Goal: Transaction & Acquisition: Purchase product/service

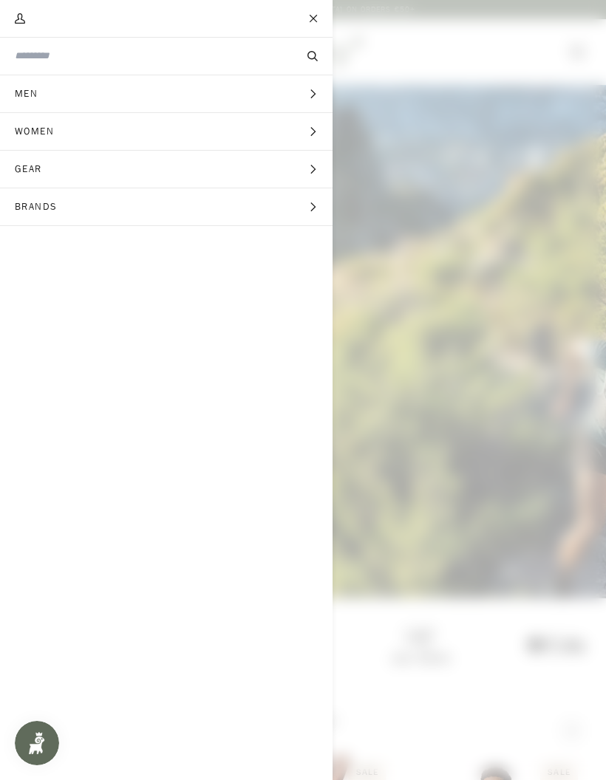
click at [32, 168] on span "Gear" at bounding box center [33, 169] width 67 height 37
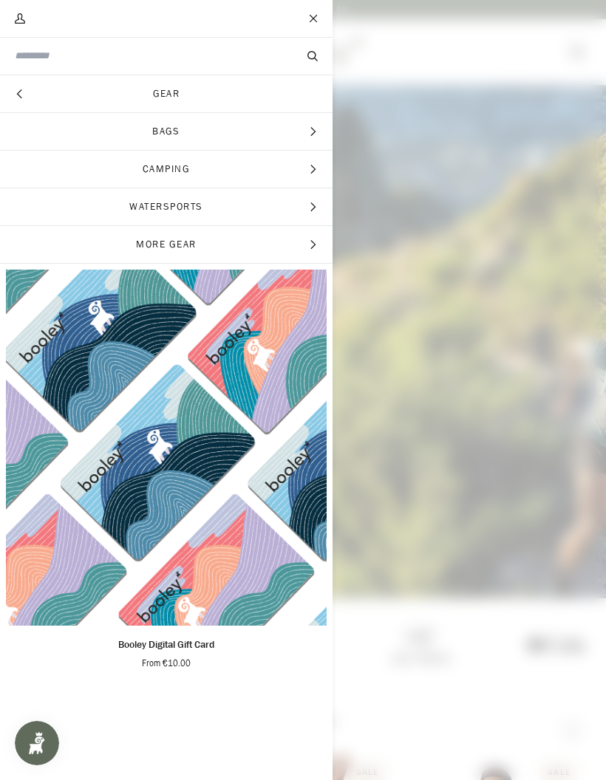
click at [311, 127] on icon "Main menu" at bounding box center [312, 131] width 5 height 9
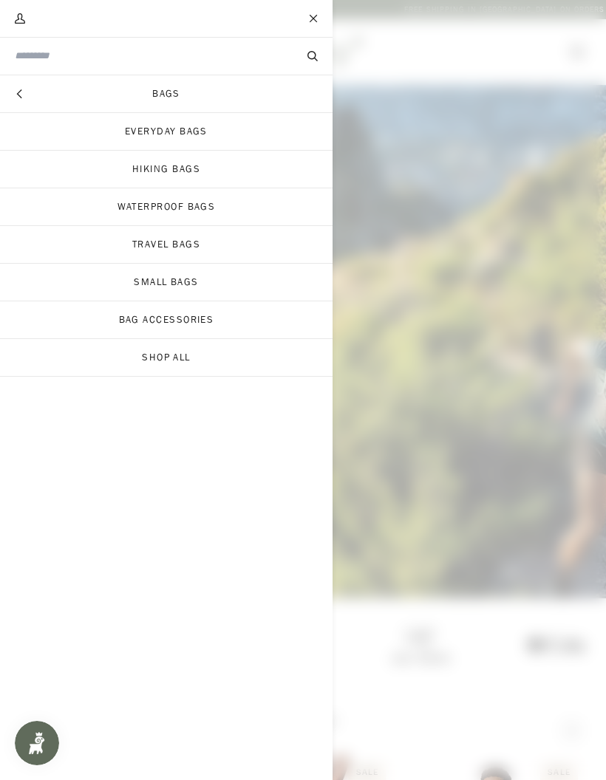
click at [151, 247] on link "Travel Bags" at bounding box center [166, 244] width 333 height 37
click at [167, 91] on link "Bags" at bounding box center [166, 93] width 333 height 37
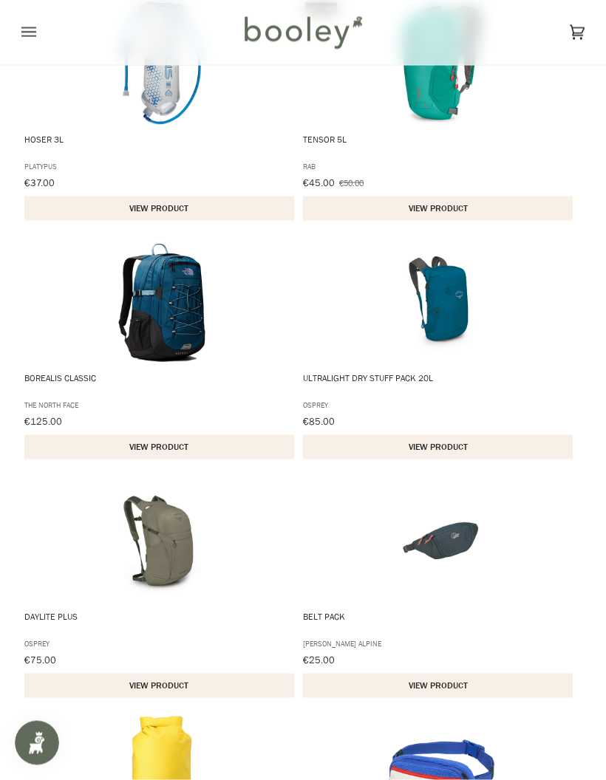
scroll to position [1473, 0]
click at [169, 319] on img "Borealis Classic" at bounding box center [162, 302] width 126 height 126
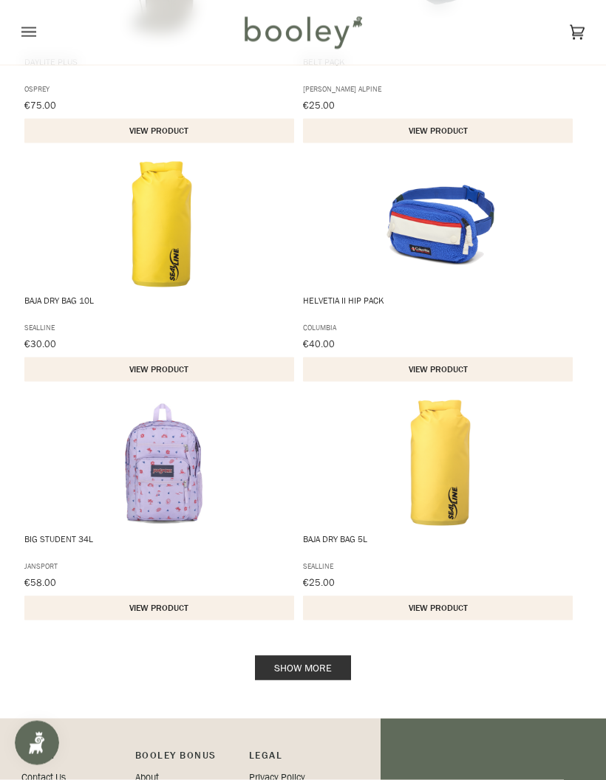
scroll to position [2029, 0]
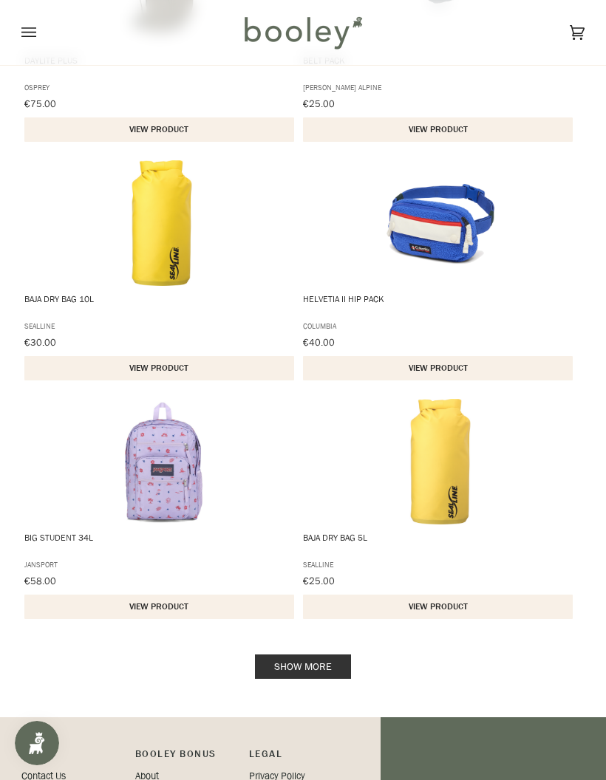
click at [299, 673] on link "Show more" at bounding box center [303, 667] width 96 height 24
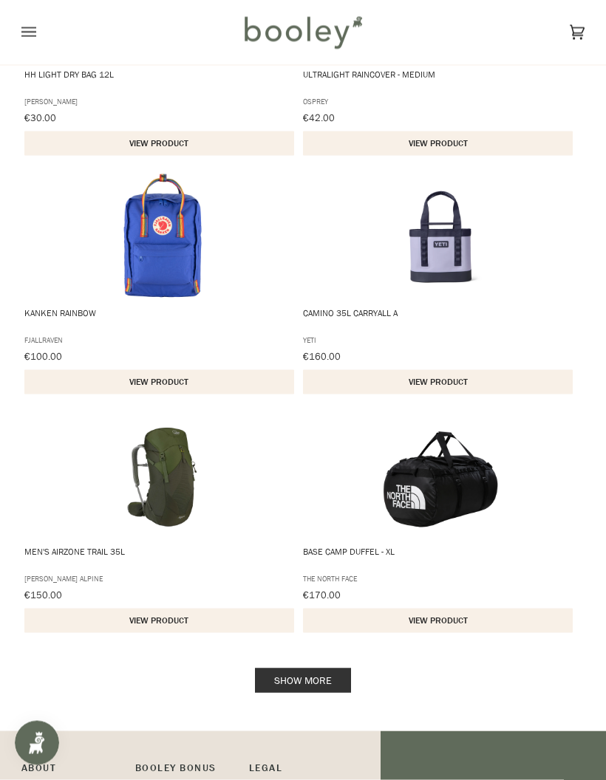
scroll to position [4402, 0]
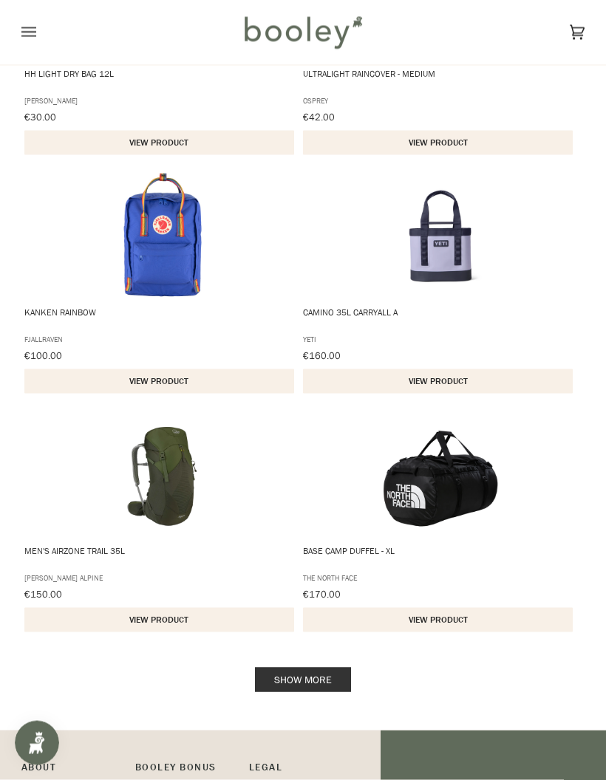
click at [297, 683] on link "Show more" at bounding box center [303, 680] width 96 height 24
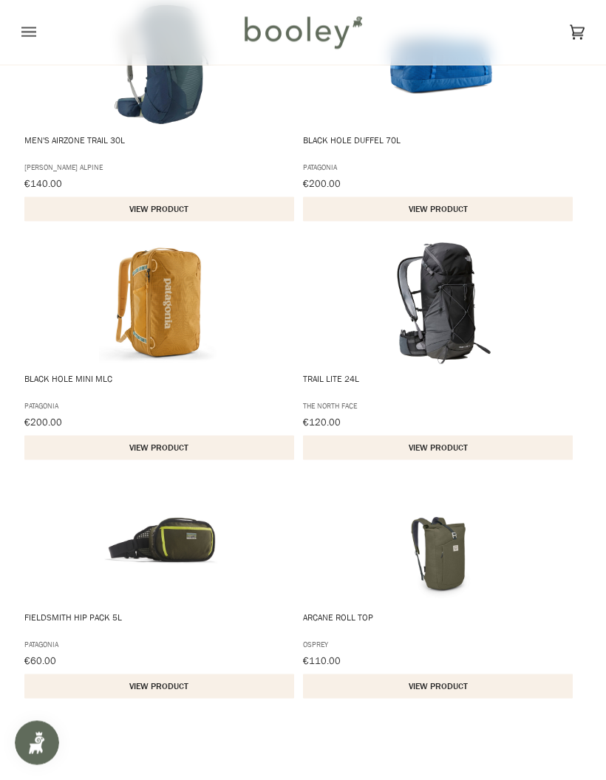
scroll to position [6300, 0]
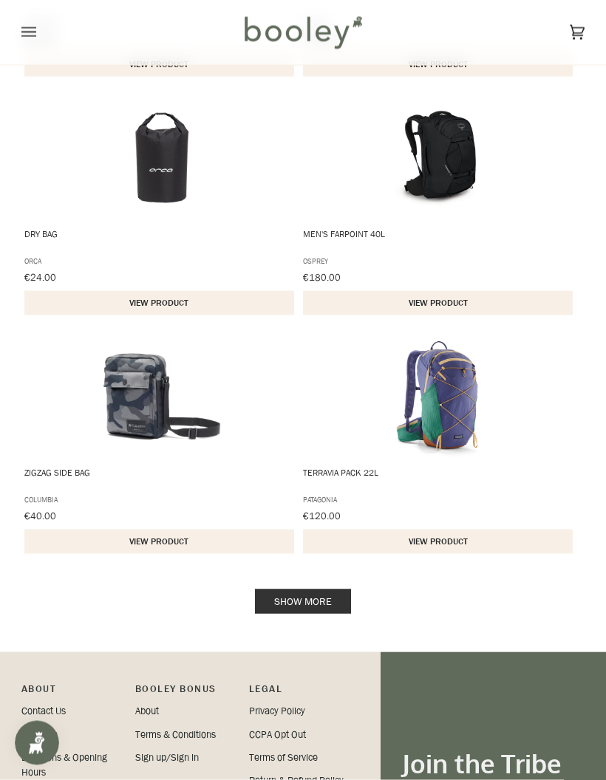
click at [305, 599] on link "Show more" at bounding box center [303, 602] width 96 height 24
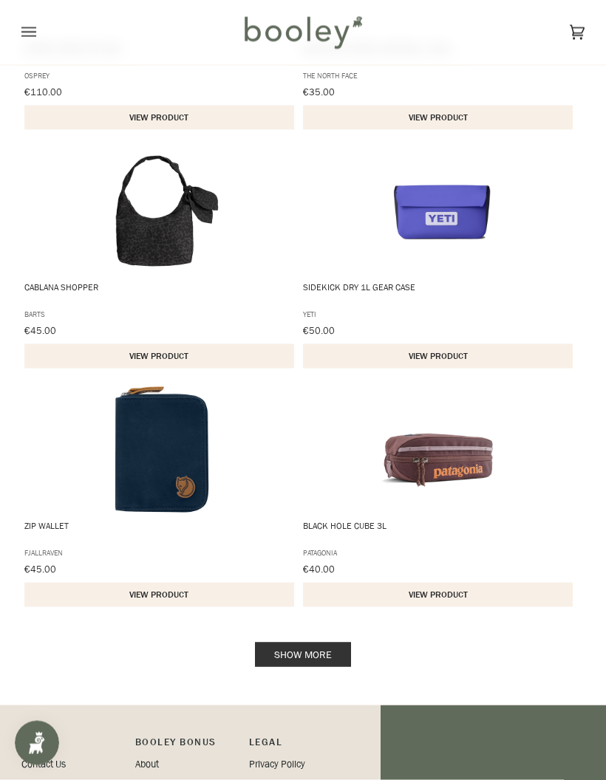
scroll to position [9202, 0]
click at [315, 652] on link "Show more" at bounding box center [303, 654] width 96 height 24
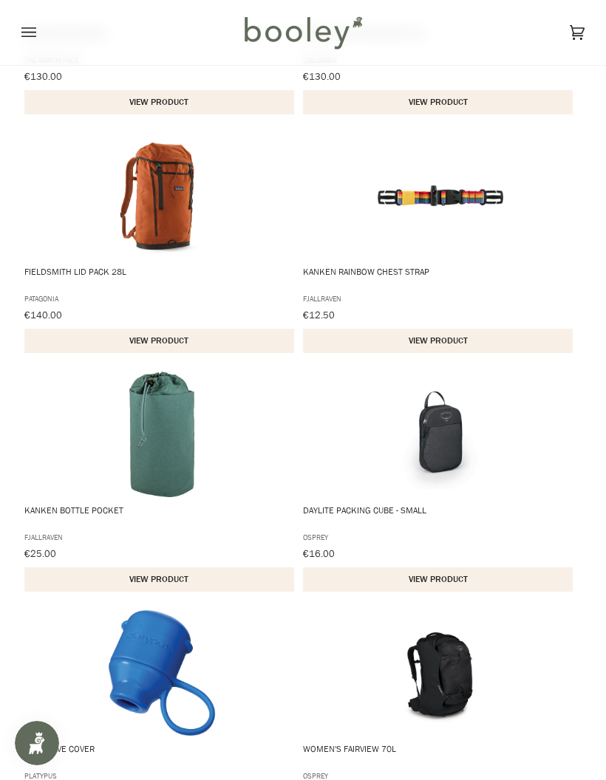
scroll to position [10689, 0]
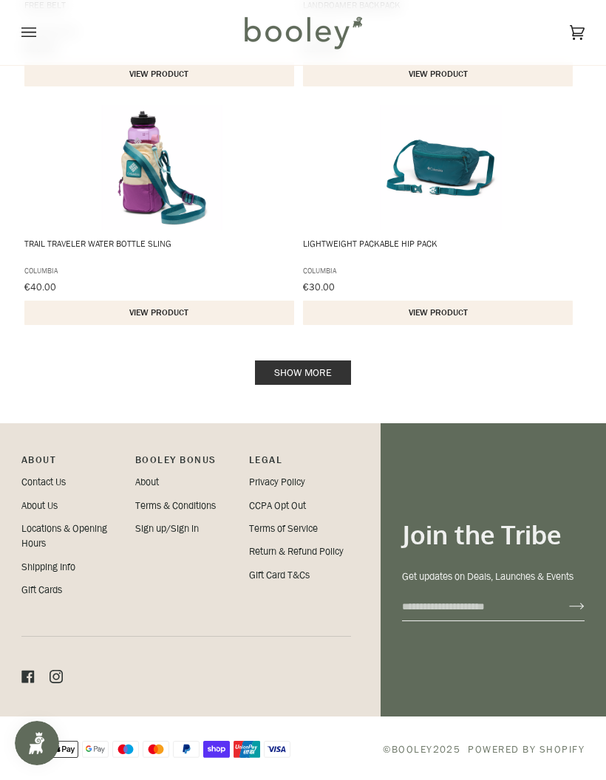
click at [312, 378] on link "Show more" at bounding box center [303, 373] width 96 height 24
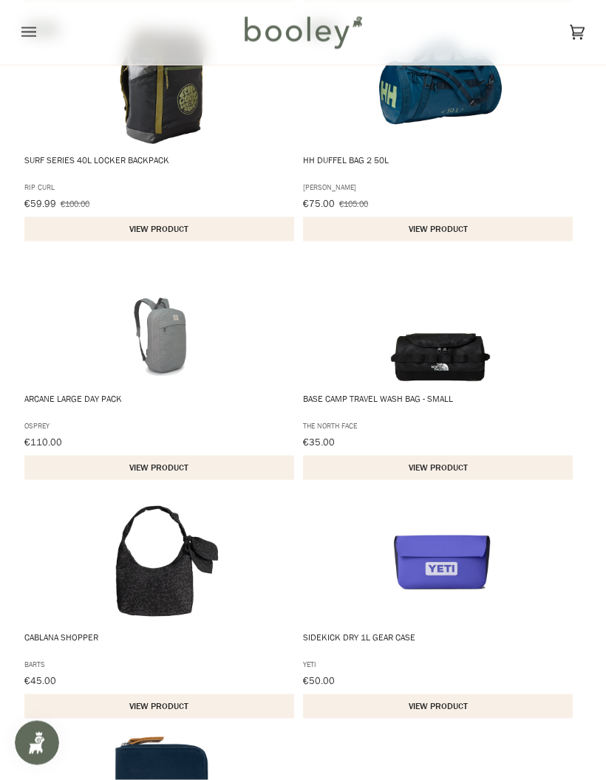
scroll to position [8776, 0]
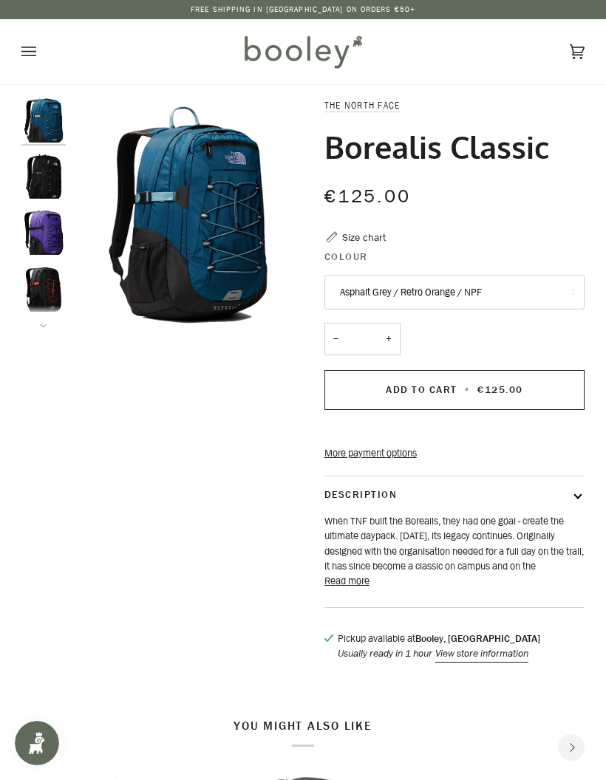
click at [345, 589] on button "Read more" at bounding box center [346, 581] width 45 height 15
